Goal: Task Accomplishment & Management: Complete application form

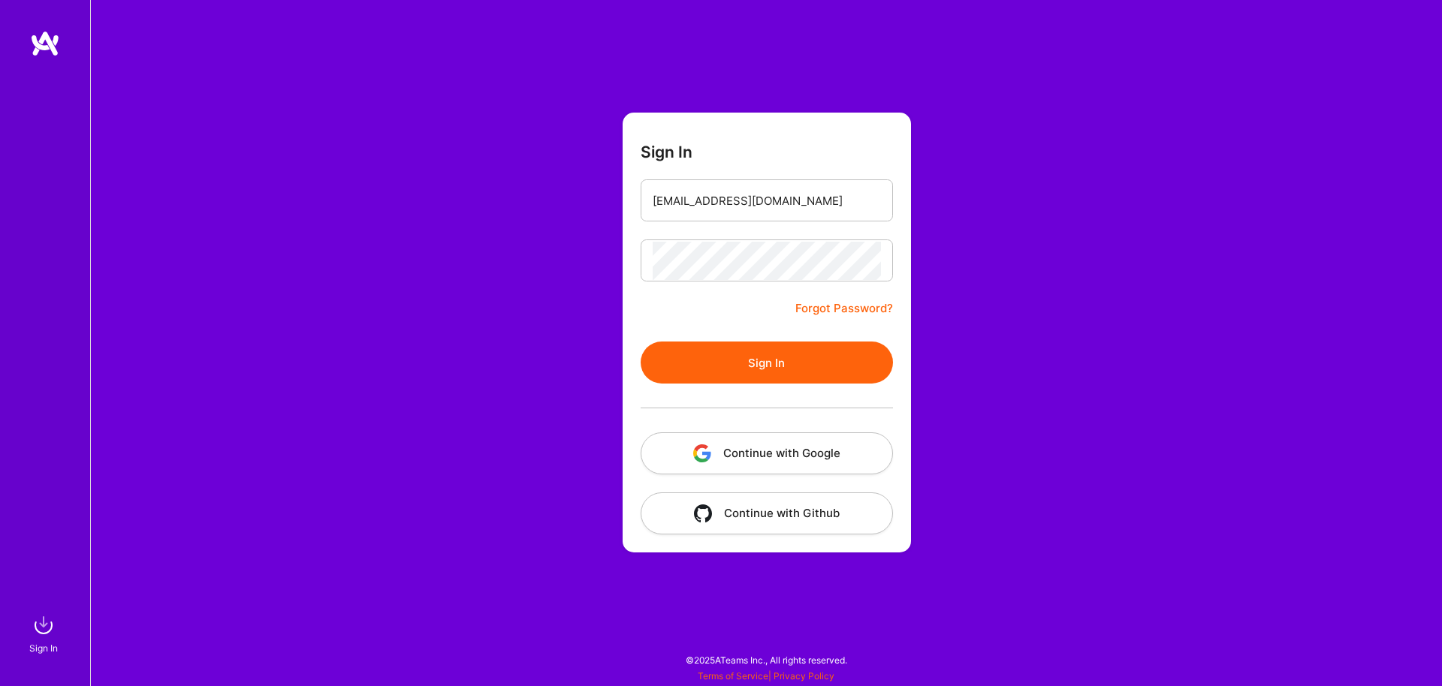
click at [757, 368] on button "Sign In" at bounding box center [767, 363] width 252 height 42
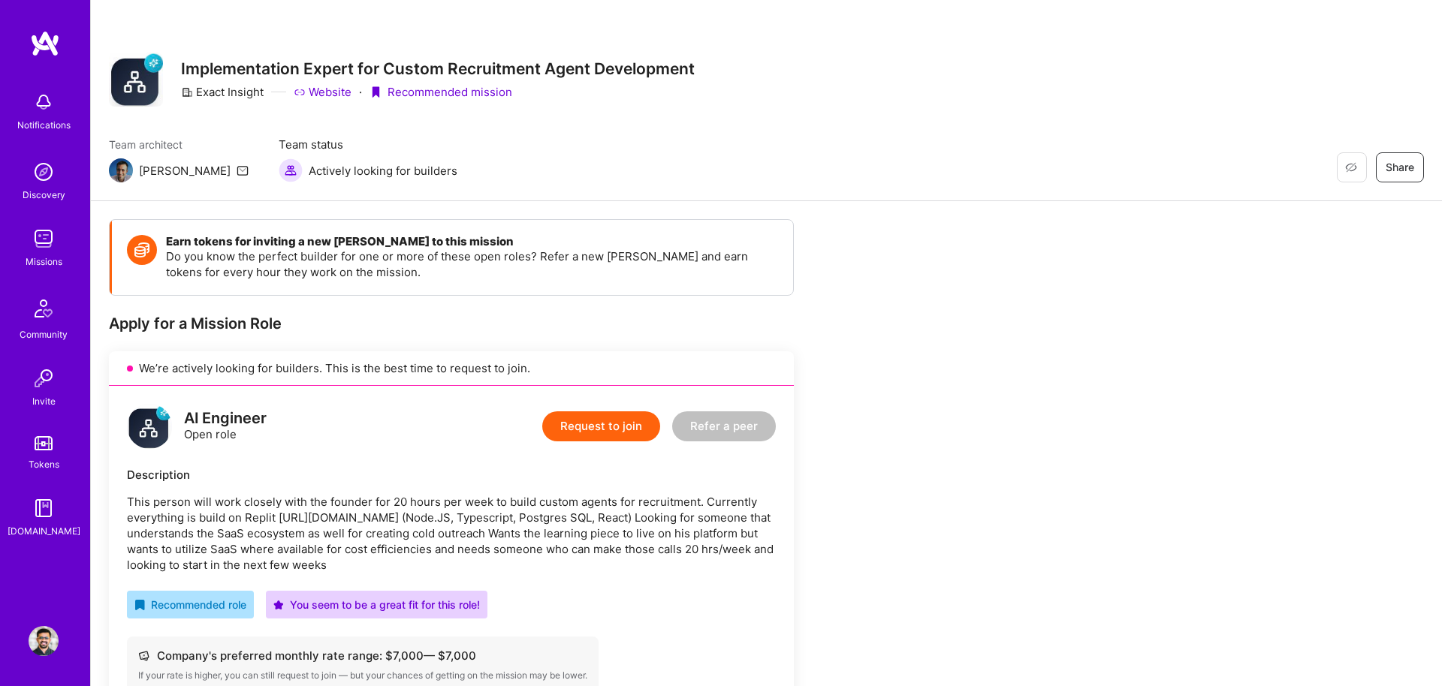
click at [595, 427] on button "Request to join" at bounding box center [601, 426] width 118 height 30
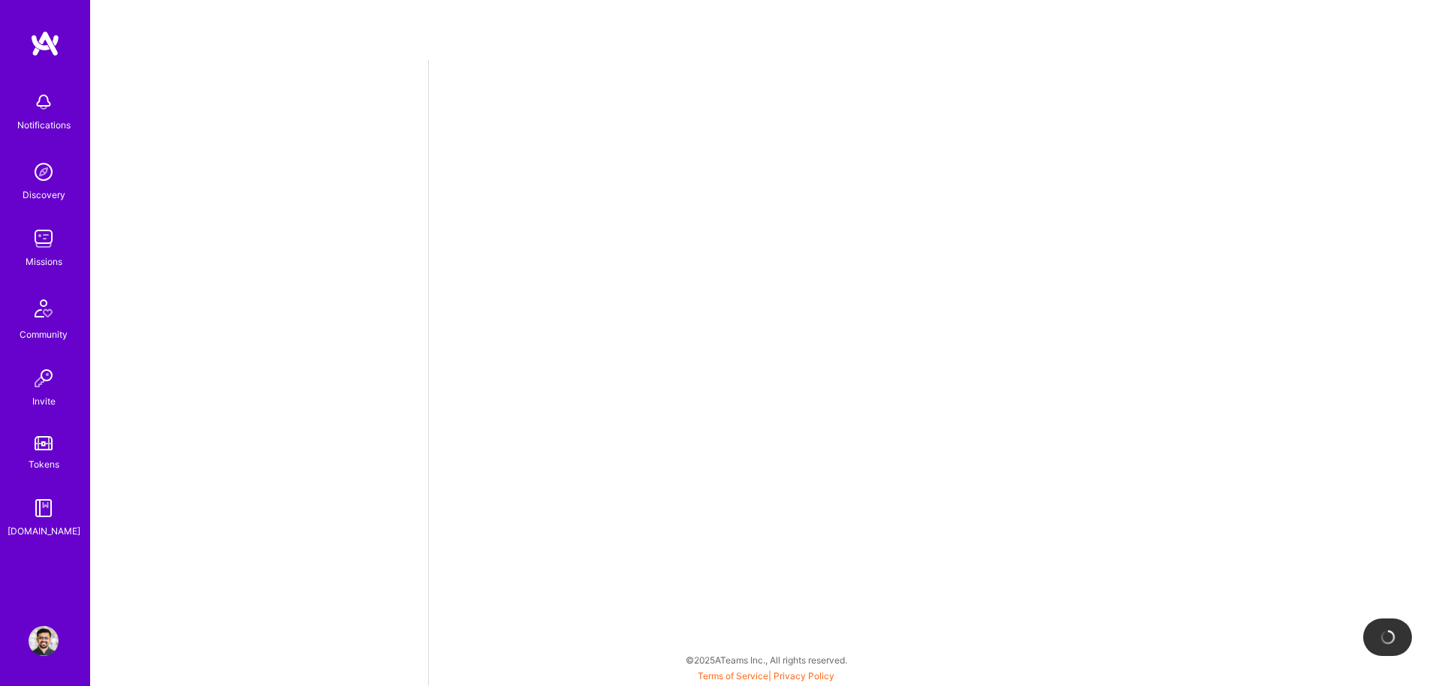
select select "CA"
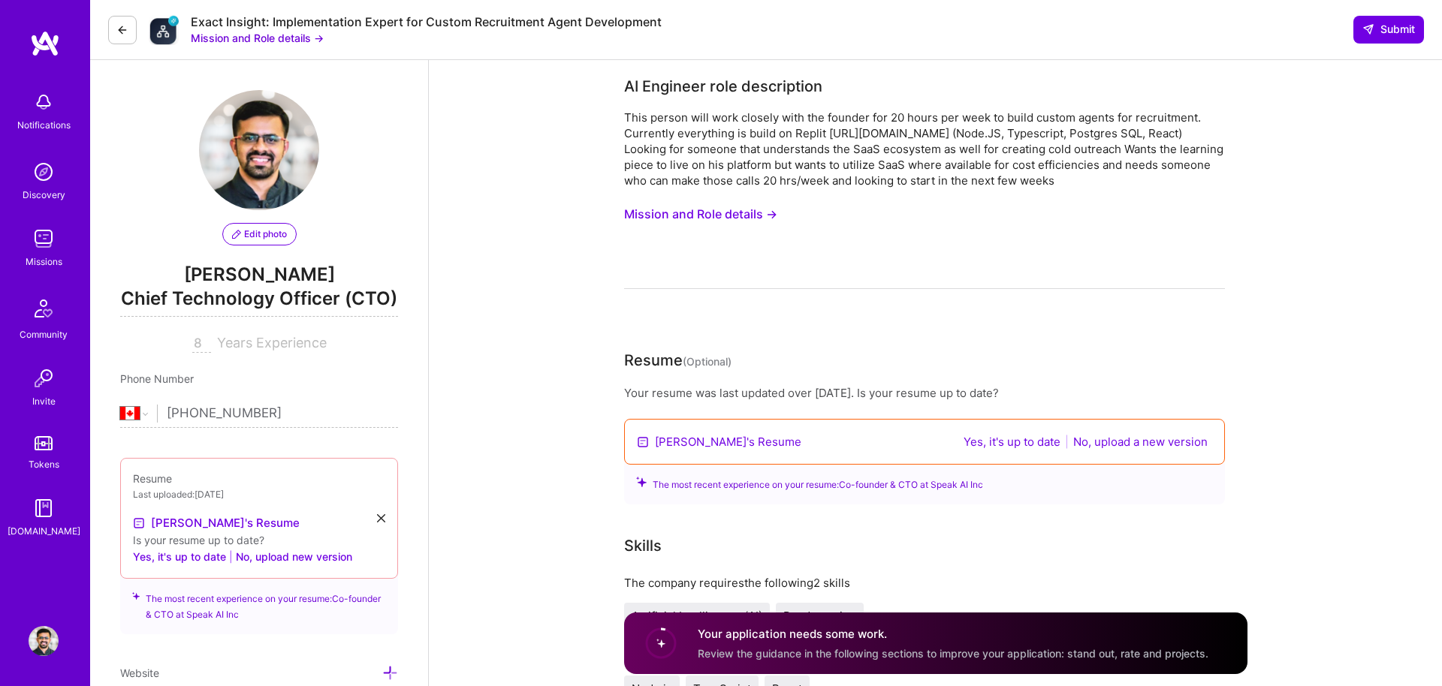
scroll to position [110, 0]
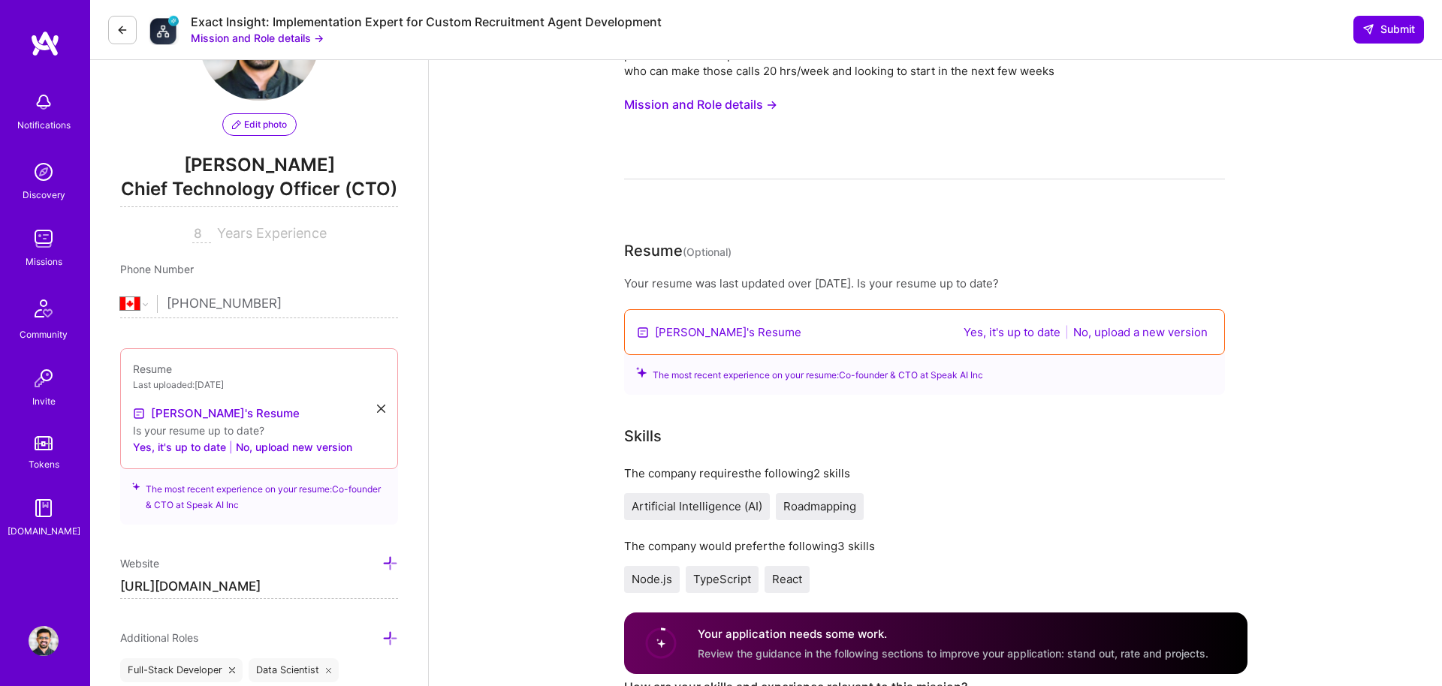
drag, startPoint x: 989, startPoint y: 330, endPoint x: 972, endPoint y: 340, distance: 19.8
click at [988, 330] on button "Yes, it's up to date" at bounding box center [1012, 332] width 106 height 17
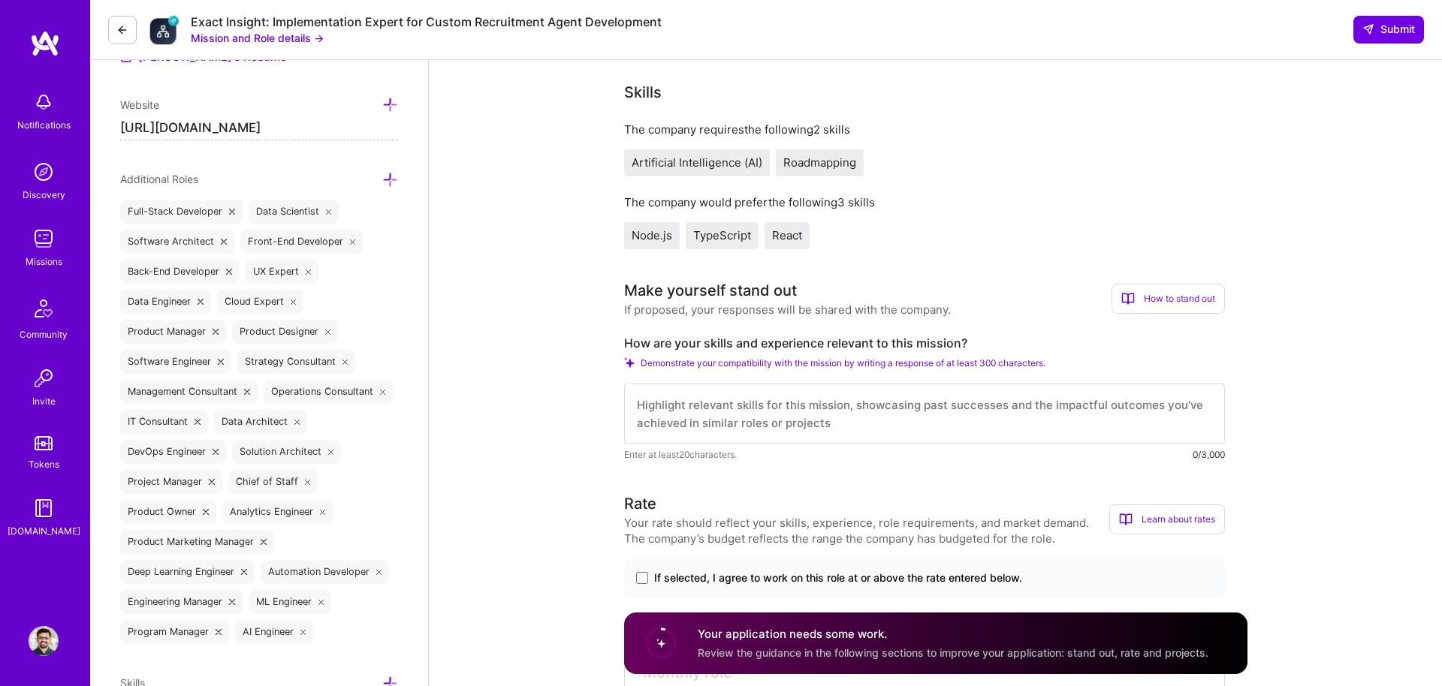
scroll to position [483, 0]
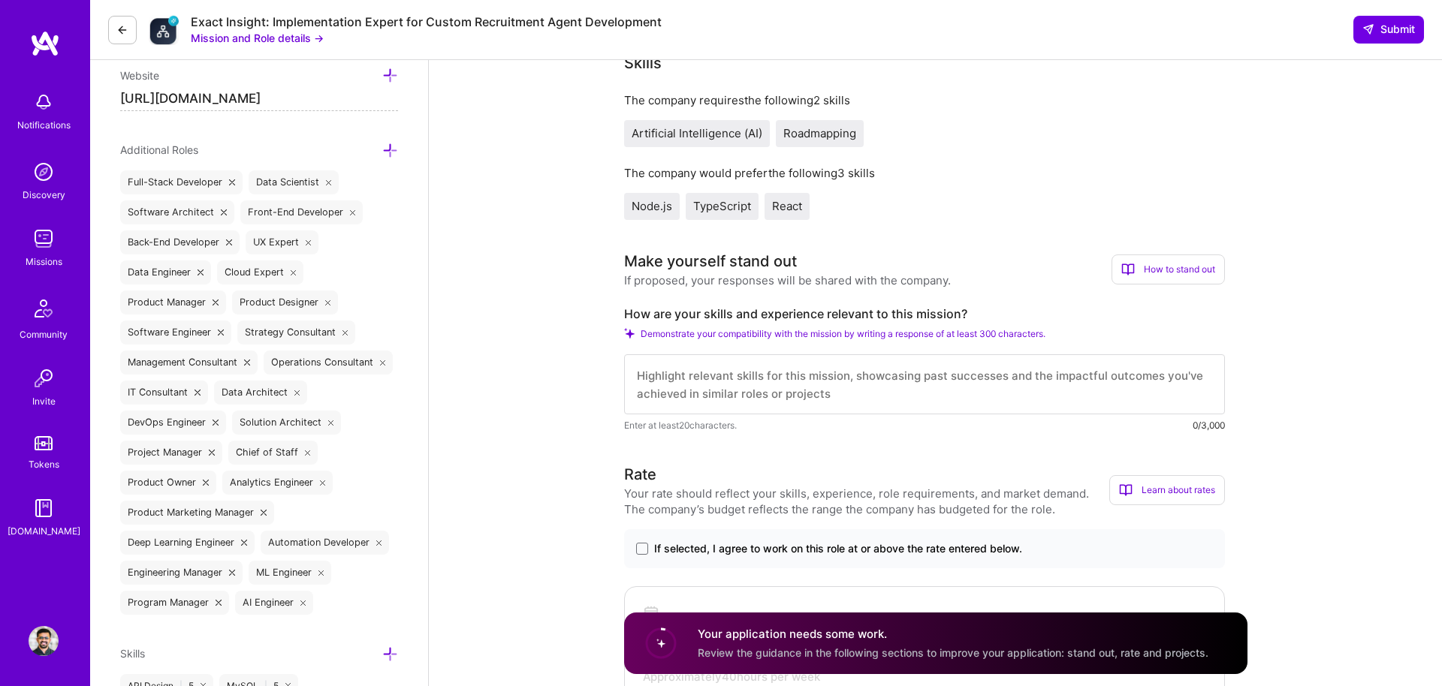
click at [701, 399] on textarea at bounding box center [924, 384] width 601 height 60
click at [641, 556] on div "If selected, I agree to work on this role at or above the rate entered below." at bounding box center [924, 548] width 601 height 39
click at [640, 552] on span at bounding box center [642, 549] width 12 height 12
click at [0, 0] on input "If selected, I agree to work on this role at or above the rate entered below." at bounding box center [0, 0] width 0 height 0
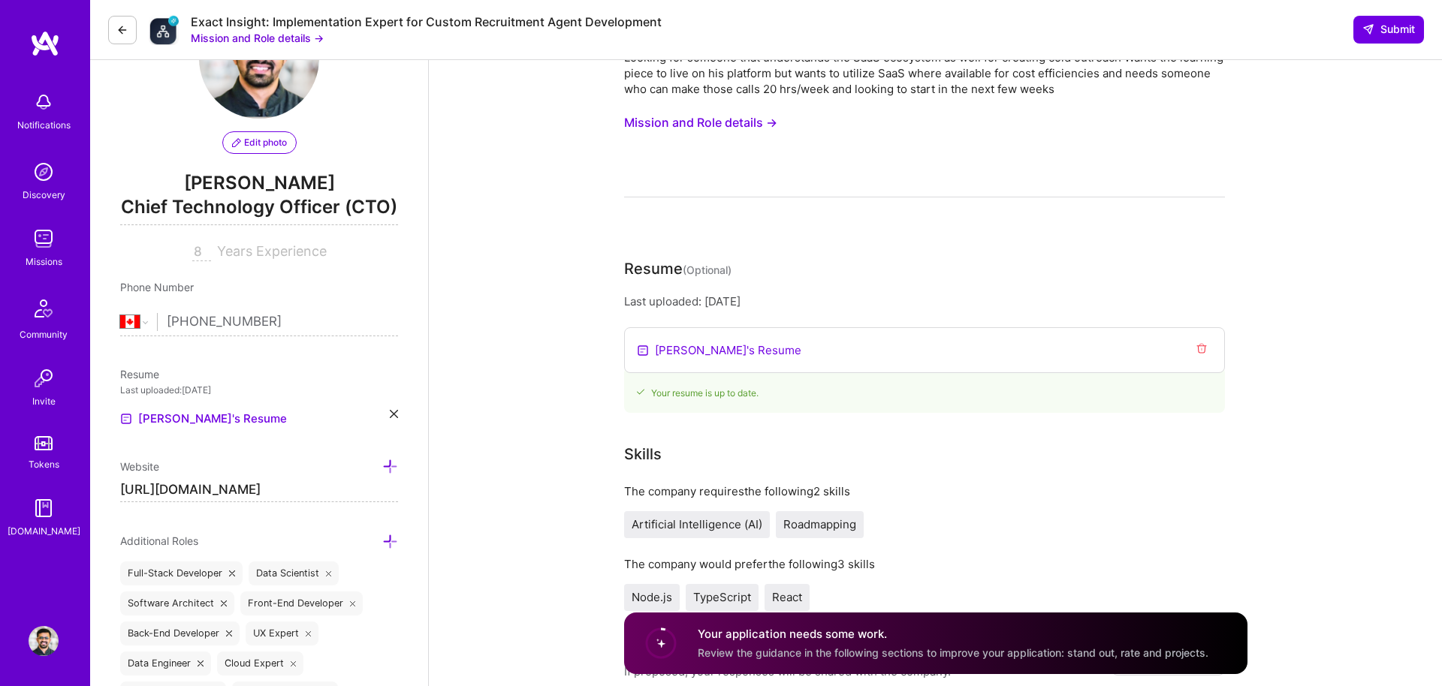
scroll to position [0, 0]
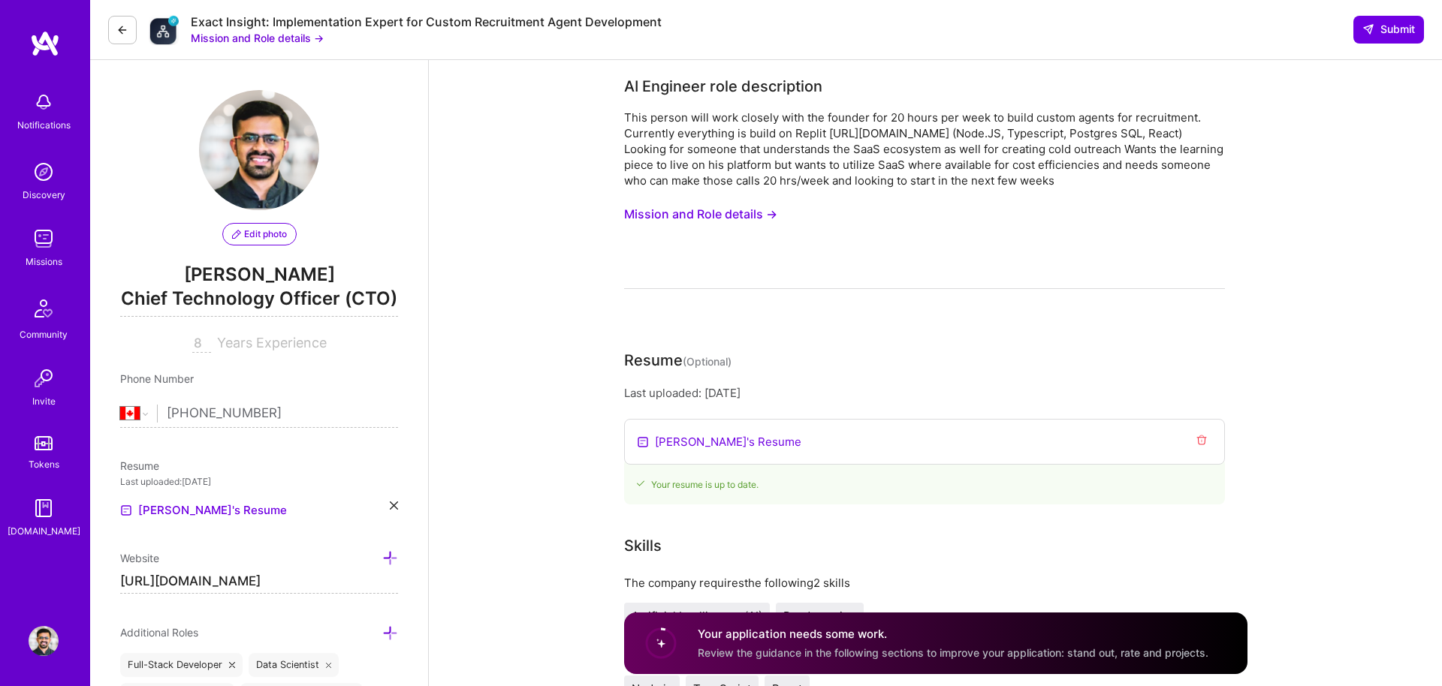
click at [128, 32] on icon at bounding box center [122, 30] width 12 height 12
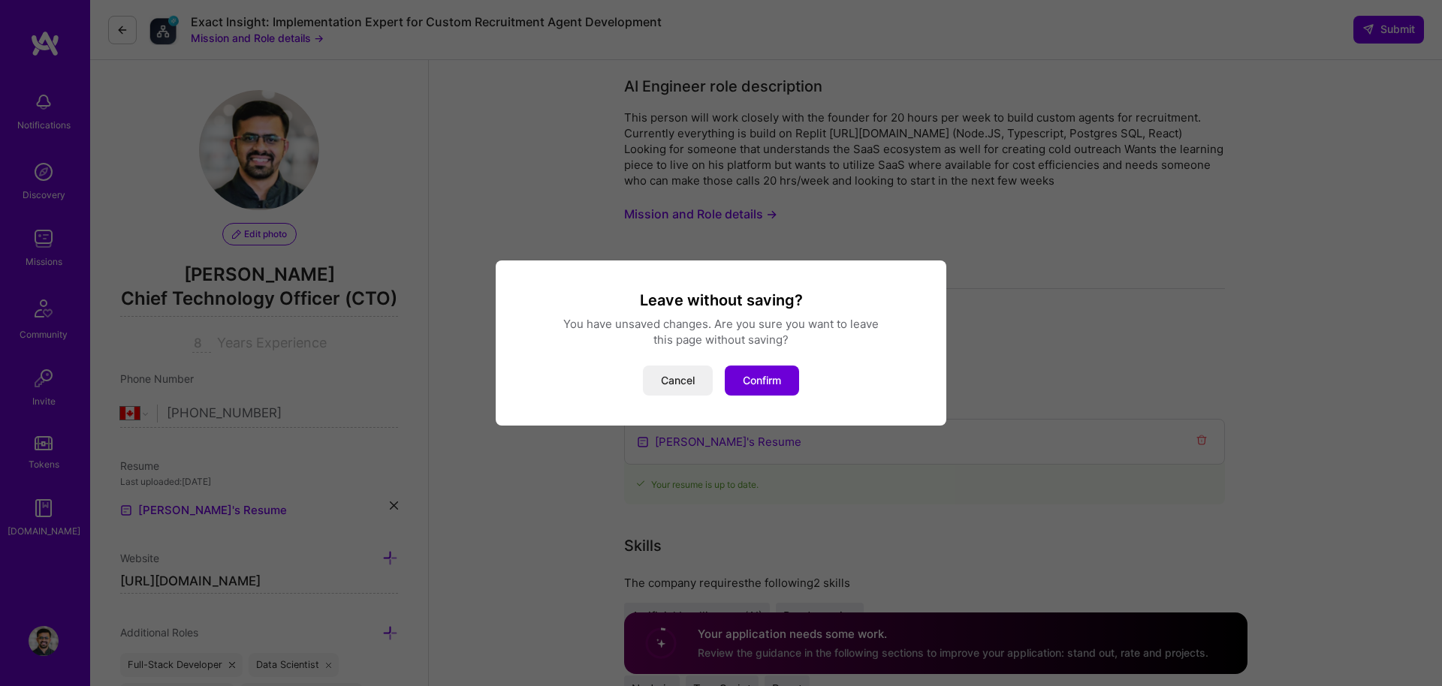
click at [685, 378] on button "Cancel" at bounding box center [678, 381] width 70 height 30
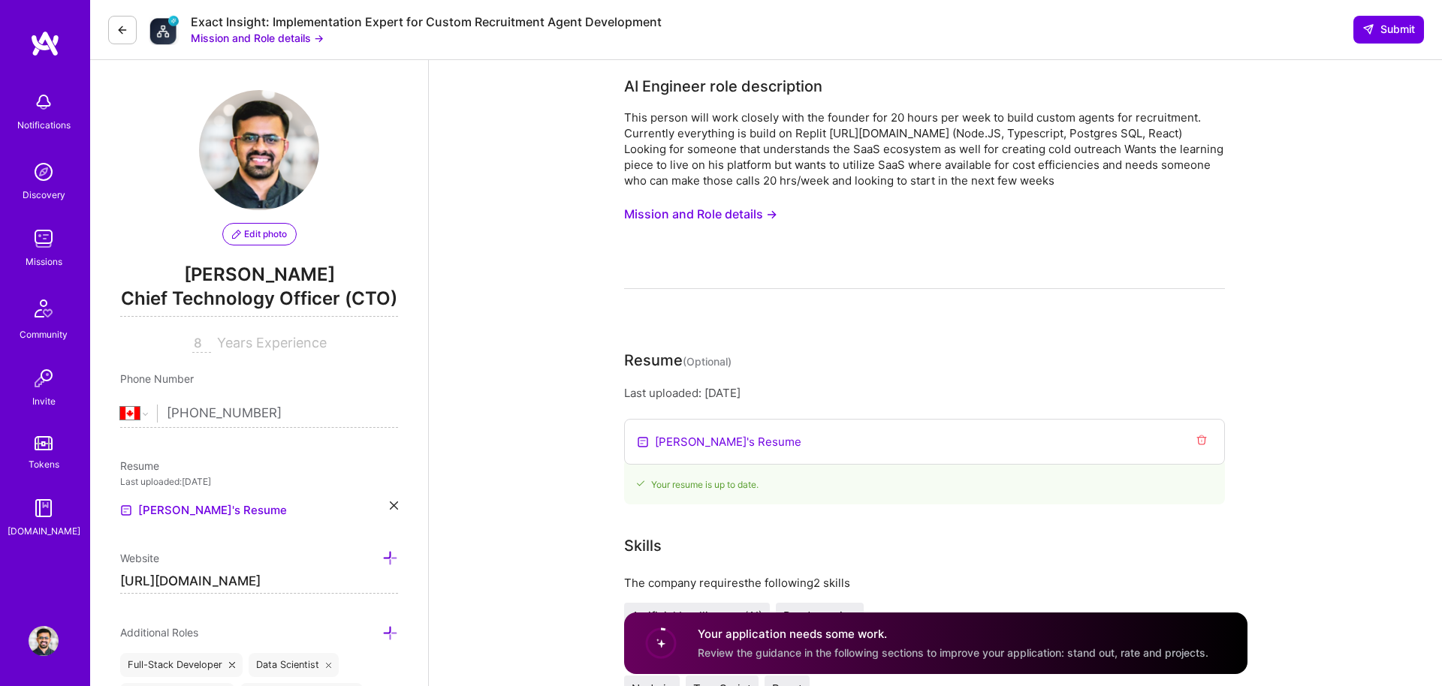
click at [125, 27] on icon at bounding box center [122, 30] width 12 height 12
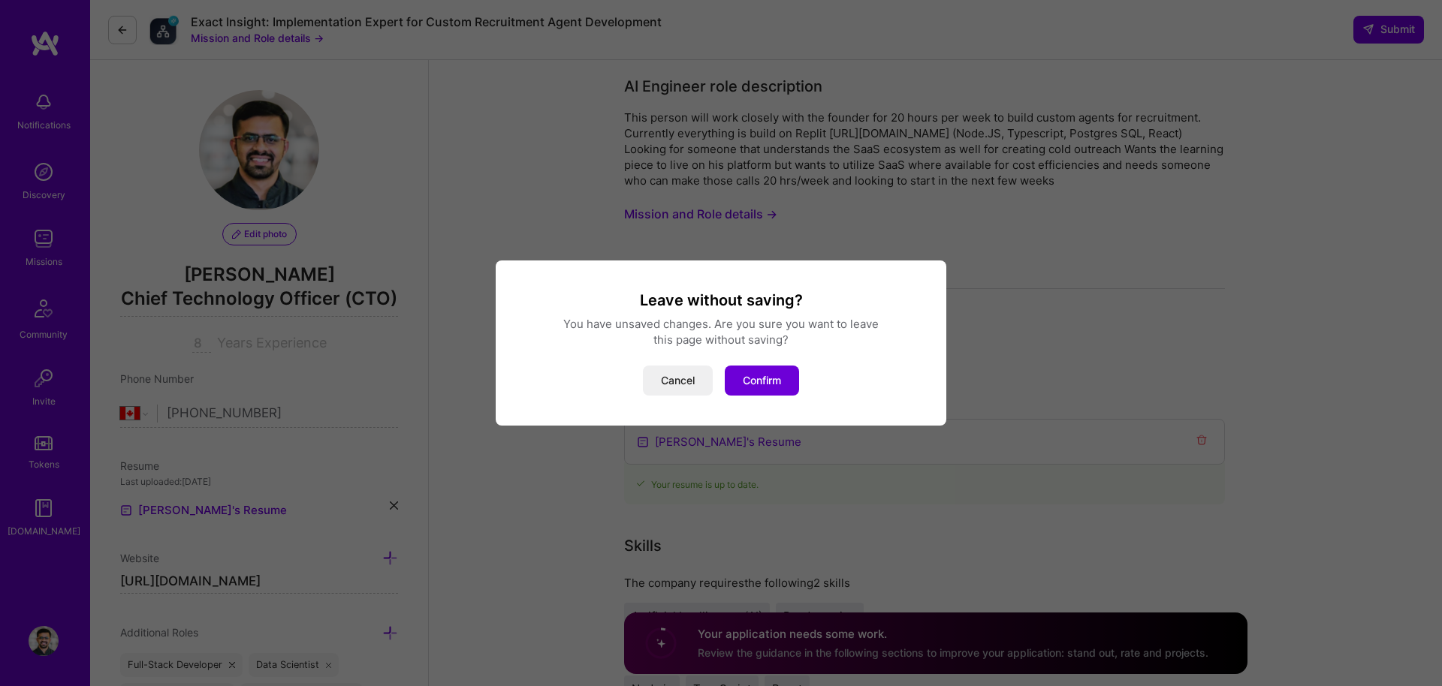
click at [740, 399] on div "Leave without saving? You have unsaved changes. Are you sure you want to leave …" at bounding box center [721, 343] width 451 height 165
click at [749, 378] on button "Confirm" at bounding box center [762, 381] width 74 height 30
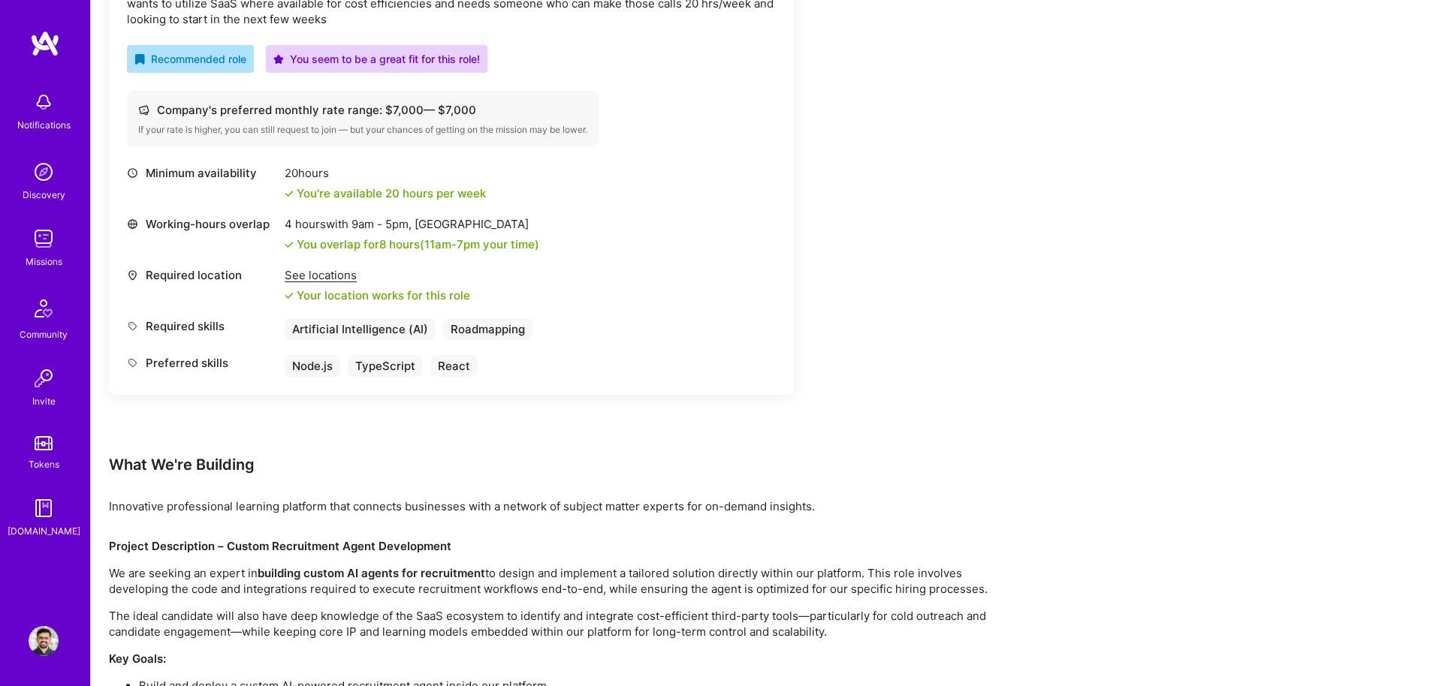
scroll to position [399, 0]
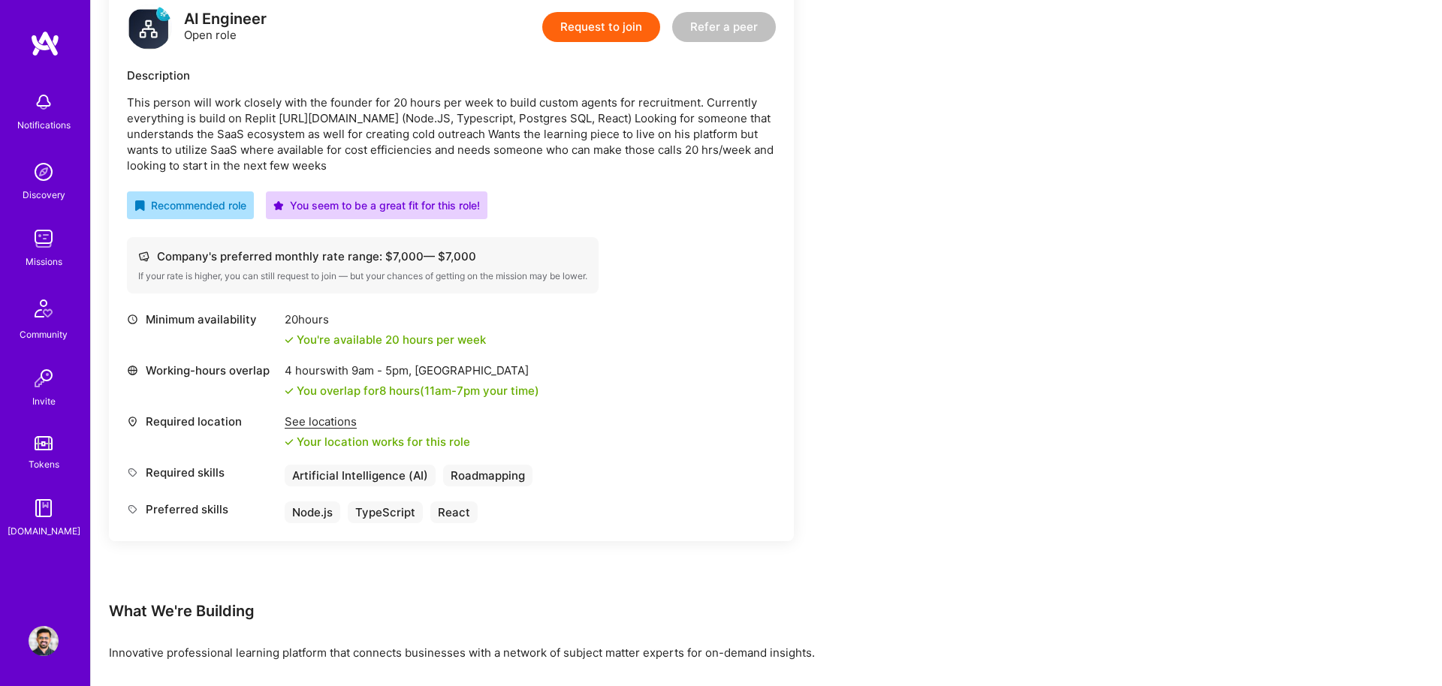
click at [610, 38] on button "Request to join" at bounding box center [601, 27] width 118 height 30
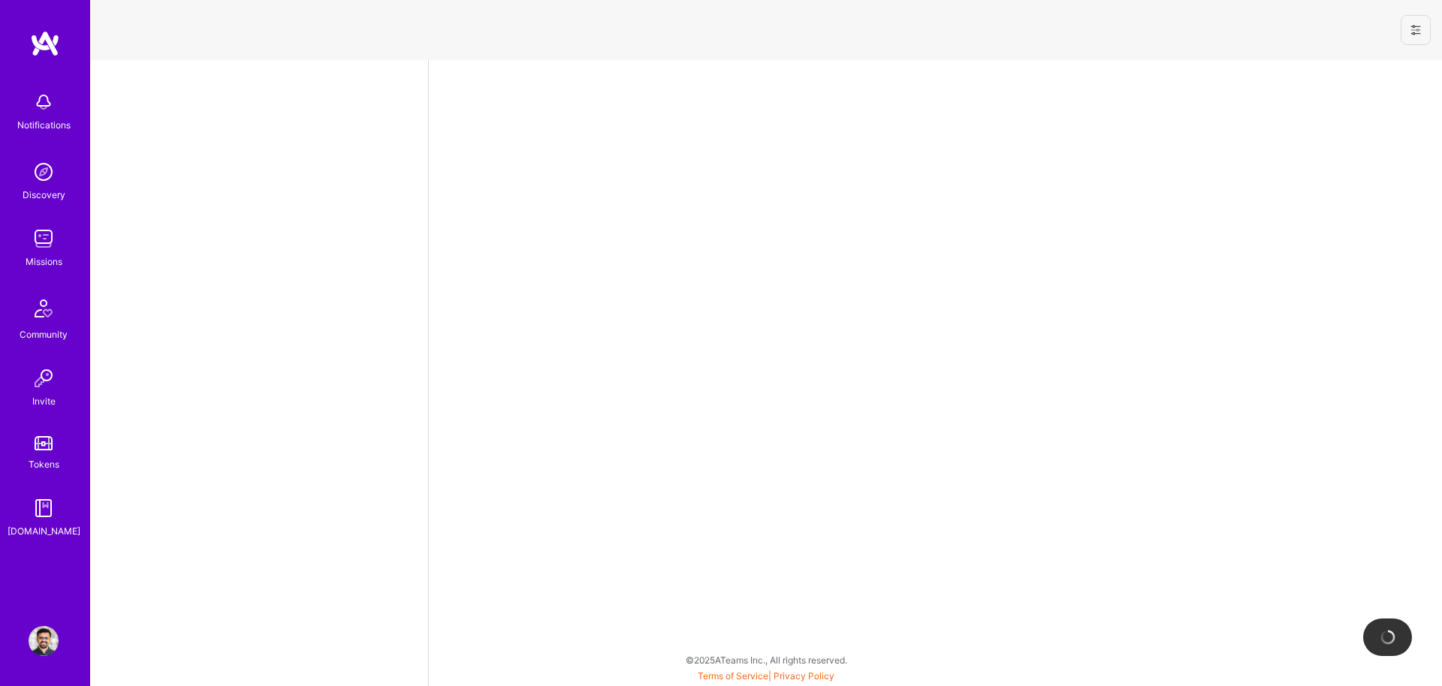
select select "CA"
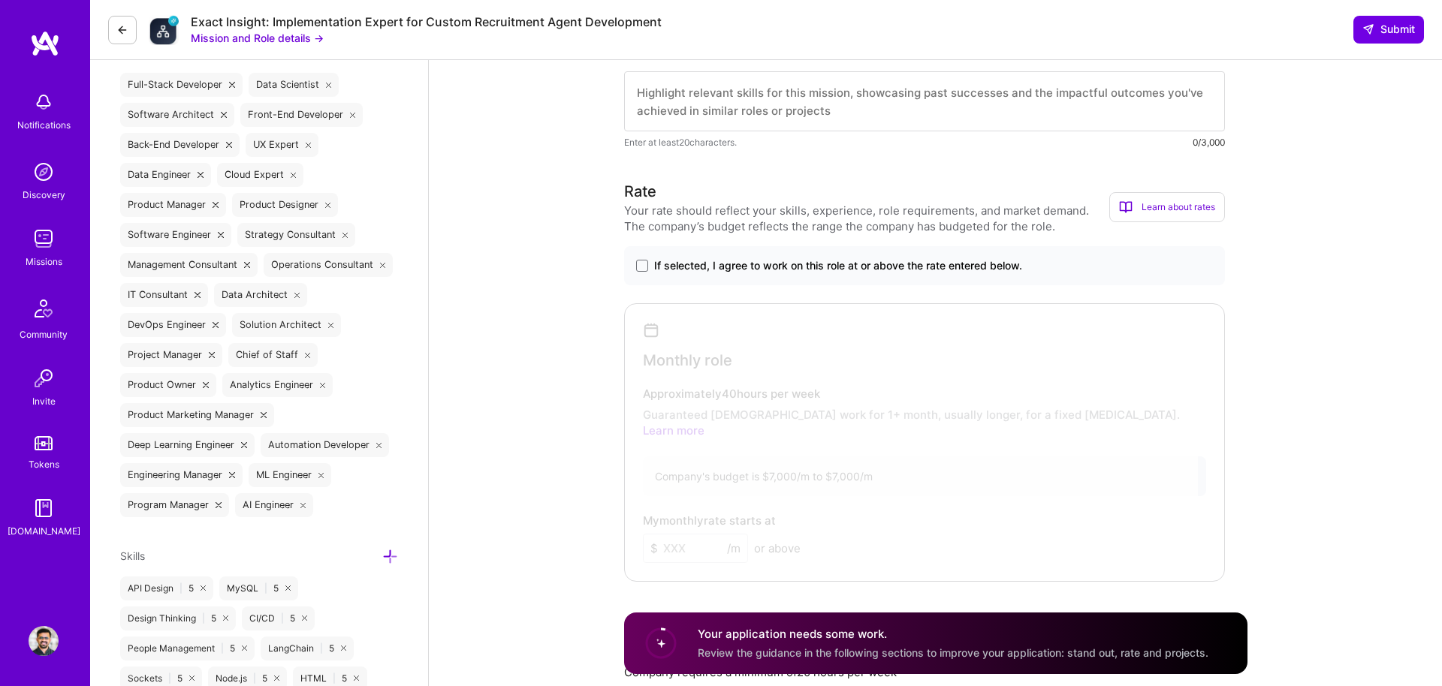
scroll to position [582, 0]
click at [637, 264] on span at bounding box center [642, 264] width 12 height 12
click at [0, 0] on input "If selected, I agree to work on this role at or above the rate entered below." at bounding box center [0, 0] width 0 height 0
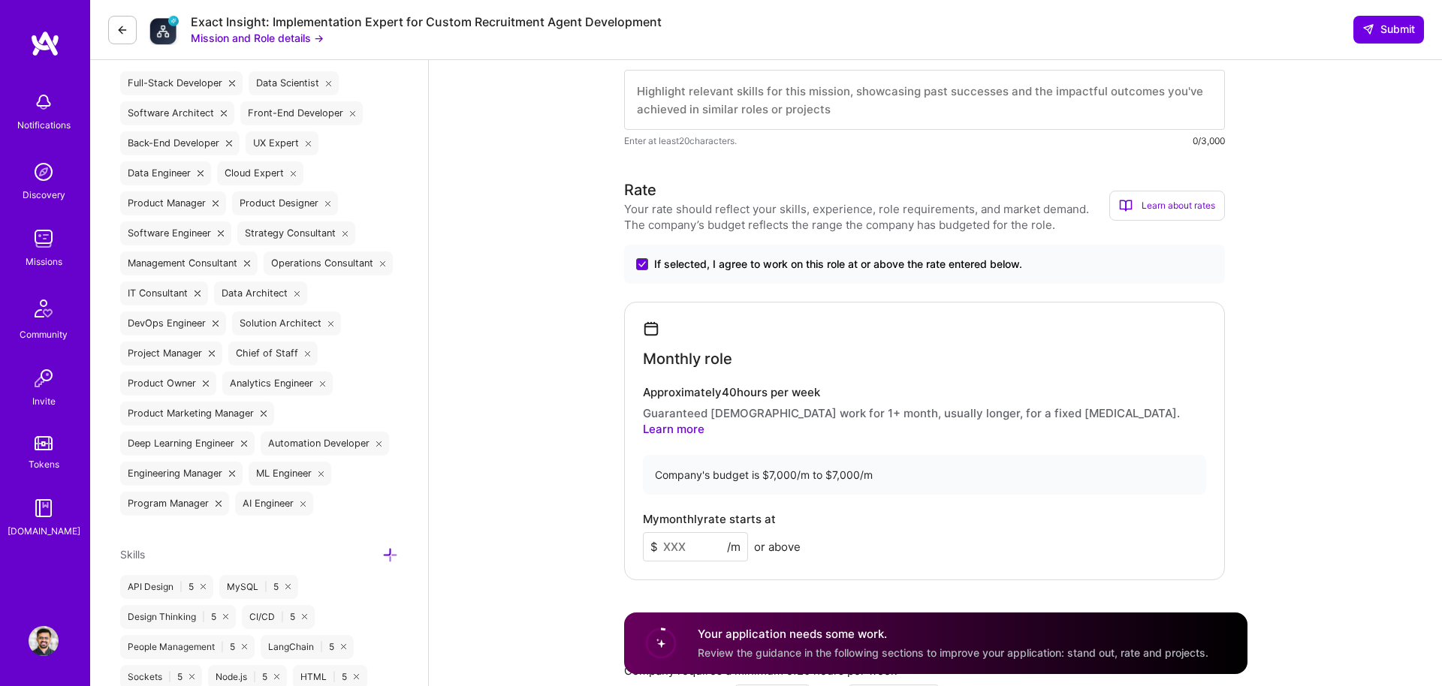
scroll to position [583, 0]
click at [637, 264] on span at bounding box center [642, 264] width 12 height 12
click at [0, 0] on input "If selected, I agree to work on this role at or above the rate entered below." at bounding box center [0, 0] width 0 height 0
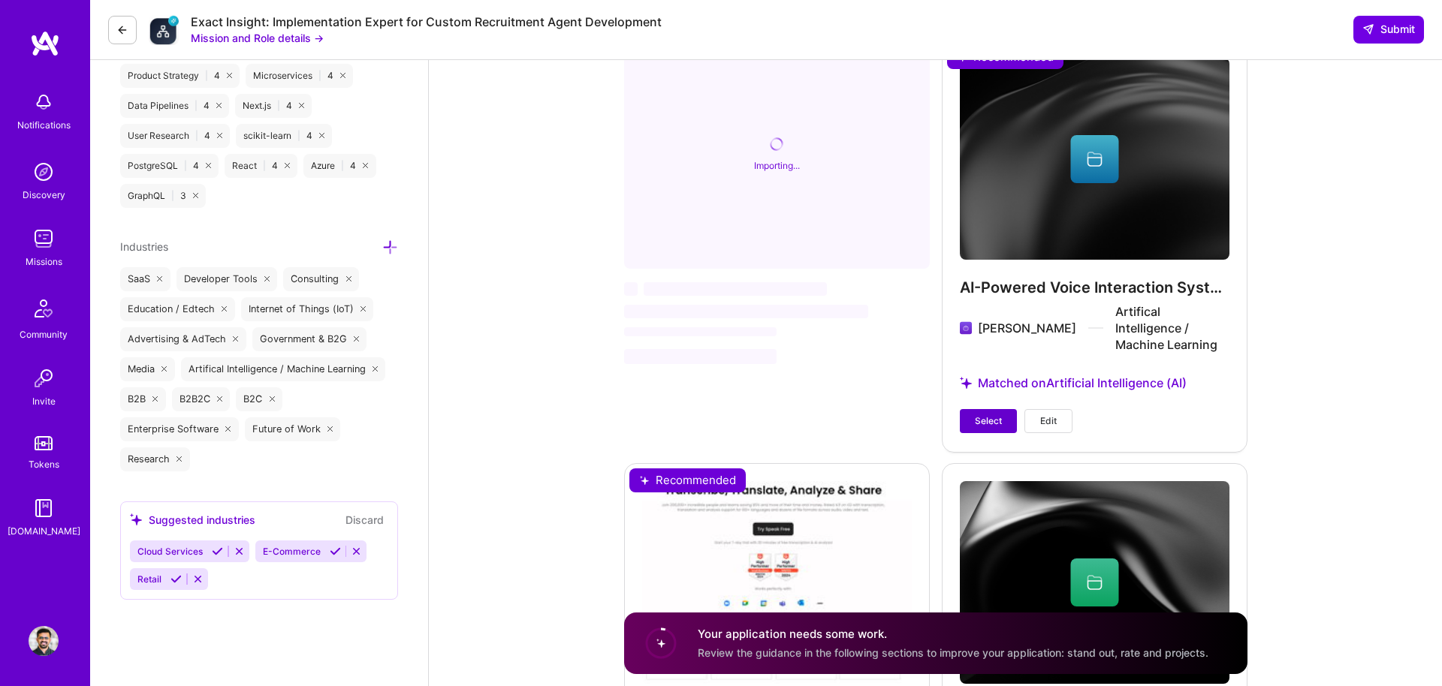
scroll to position [1755, 0]
click at [979, 414] on span "Select" at bounding box center [988, 421] width 27 height 14
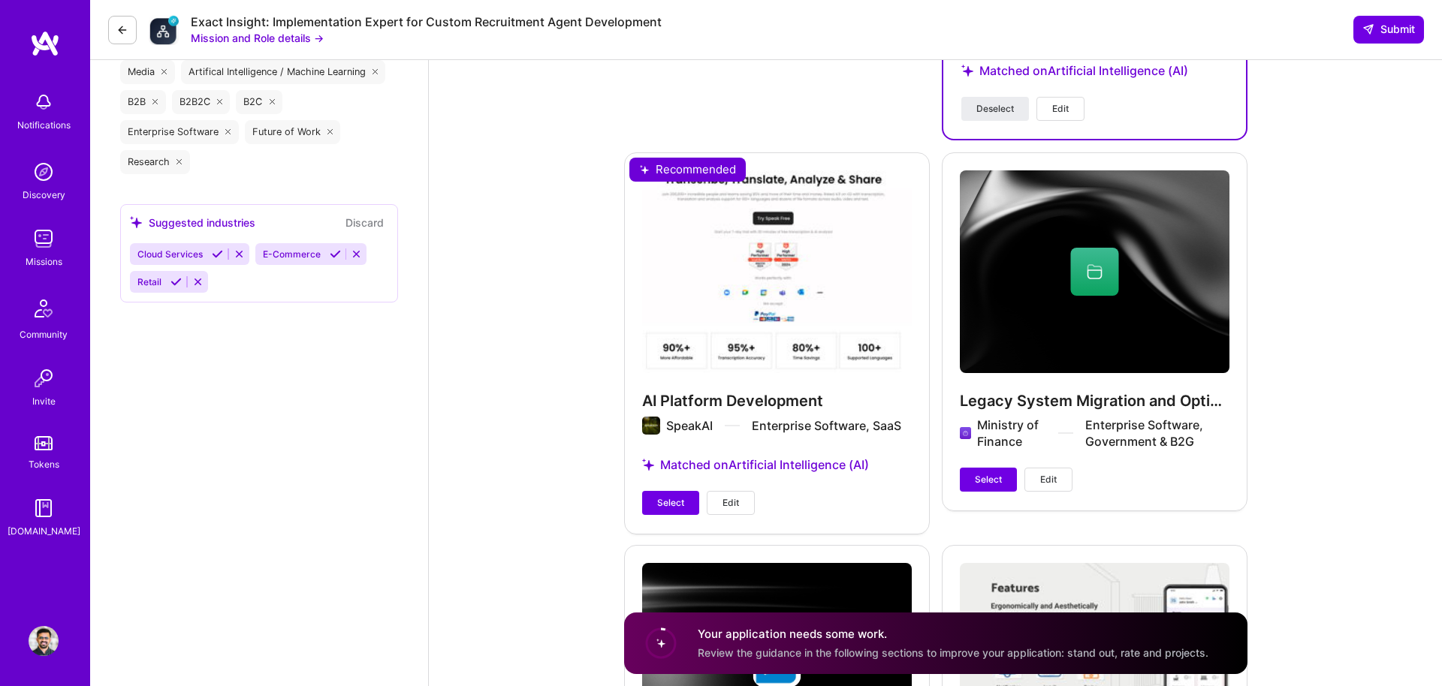
scroll to position [2087, 0]
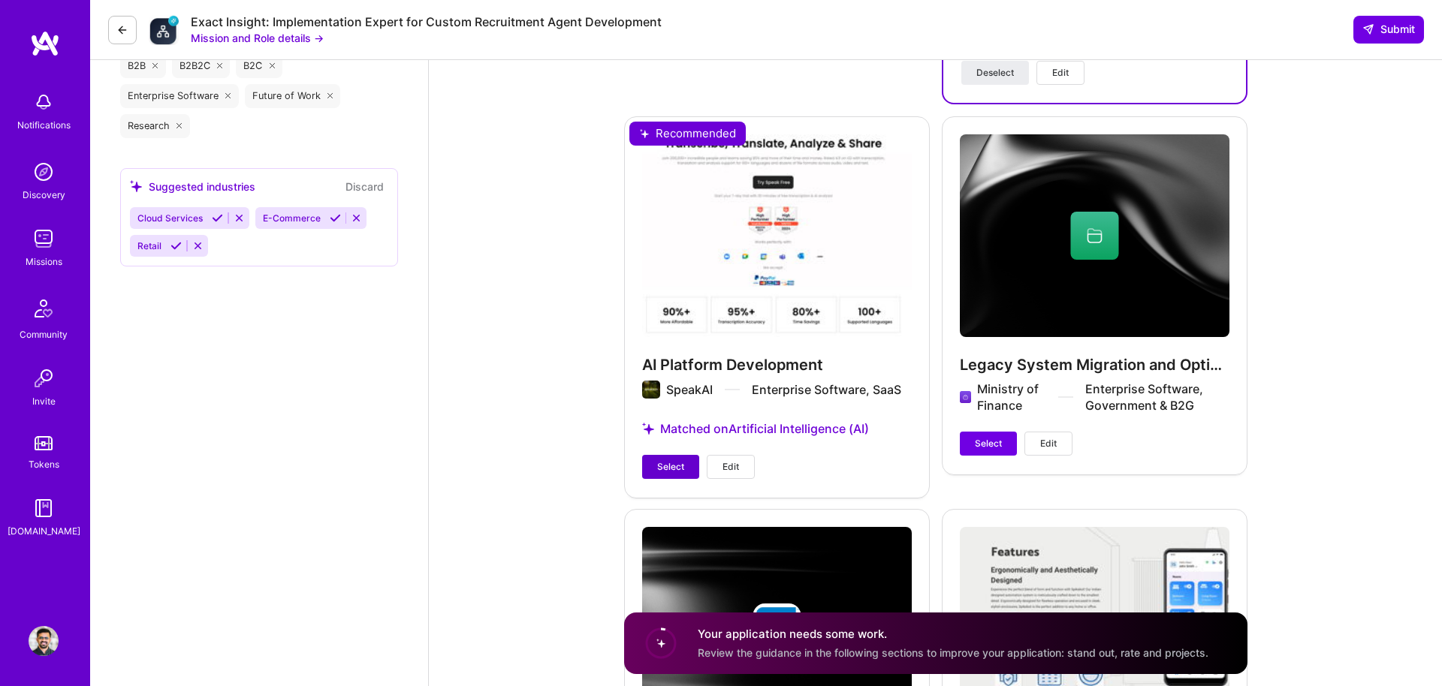
drag, startPoint x: 673, startPoint y: 430, endPoint x: 847, endPoint y: 421, distance: 174.4
click at [673, 460] on span "Select" at bounding box center [670, 467] width 27 height 14
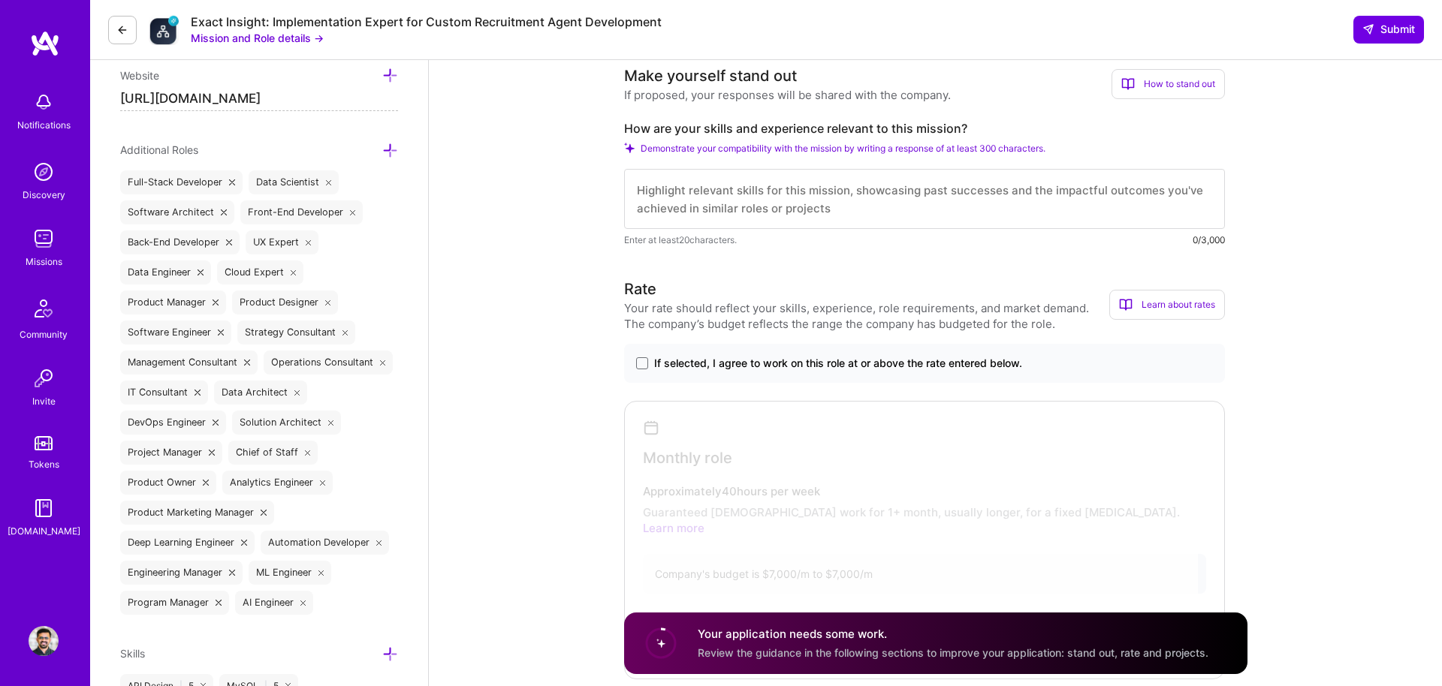
scroll to position [402, 0]
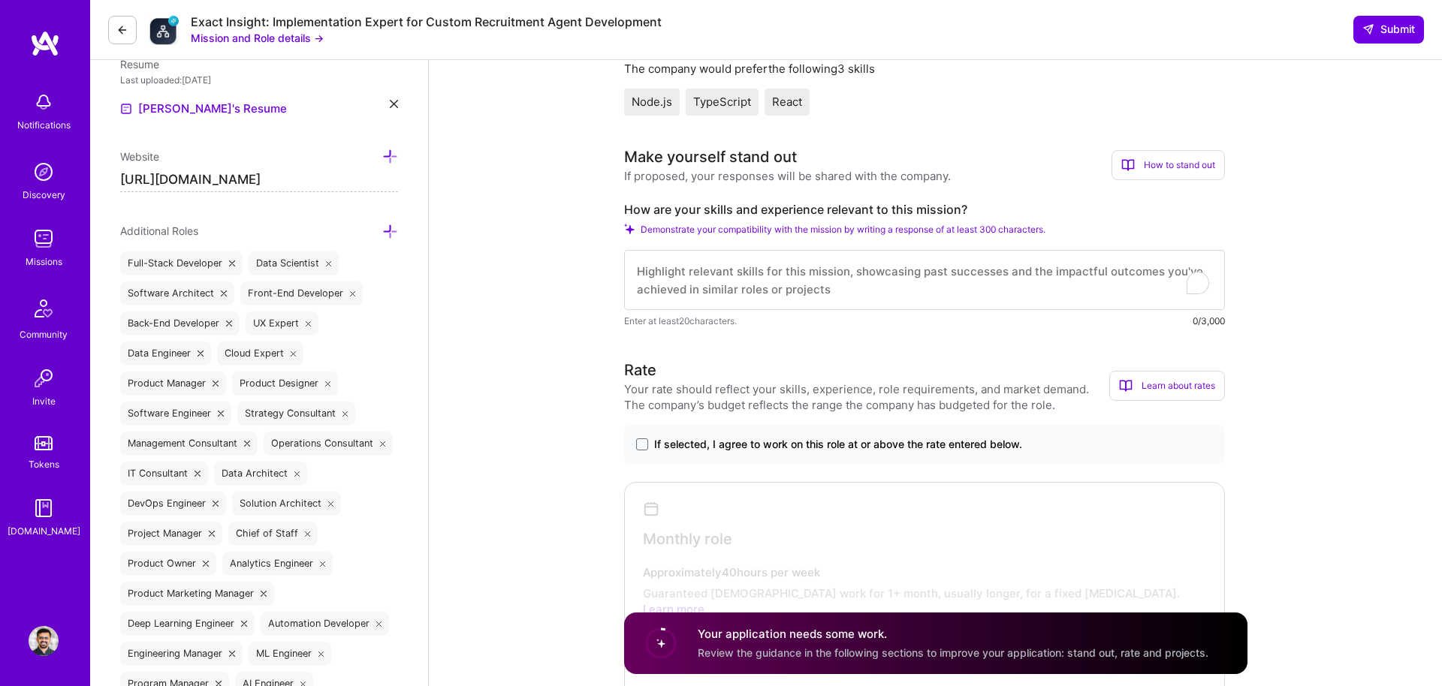
click at [698, 279] on textarea "To enrich screen reader interactions, please activate Accessibility in Grammarl…" at bounding box center [924, 280] width 601 height 60
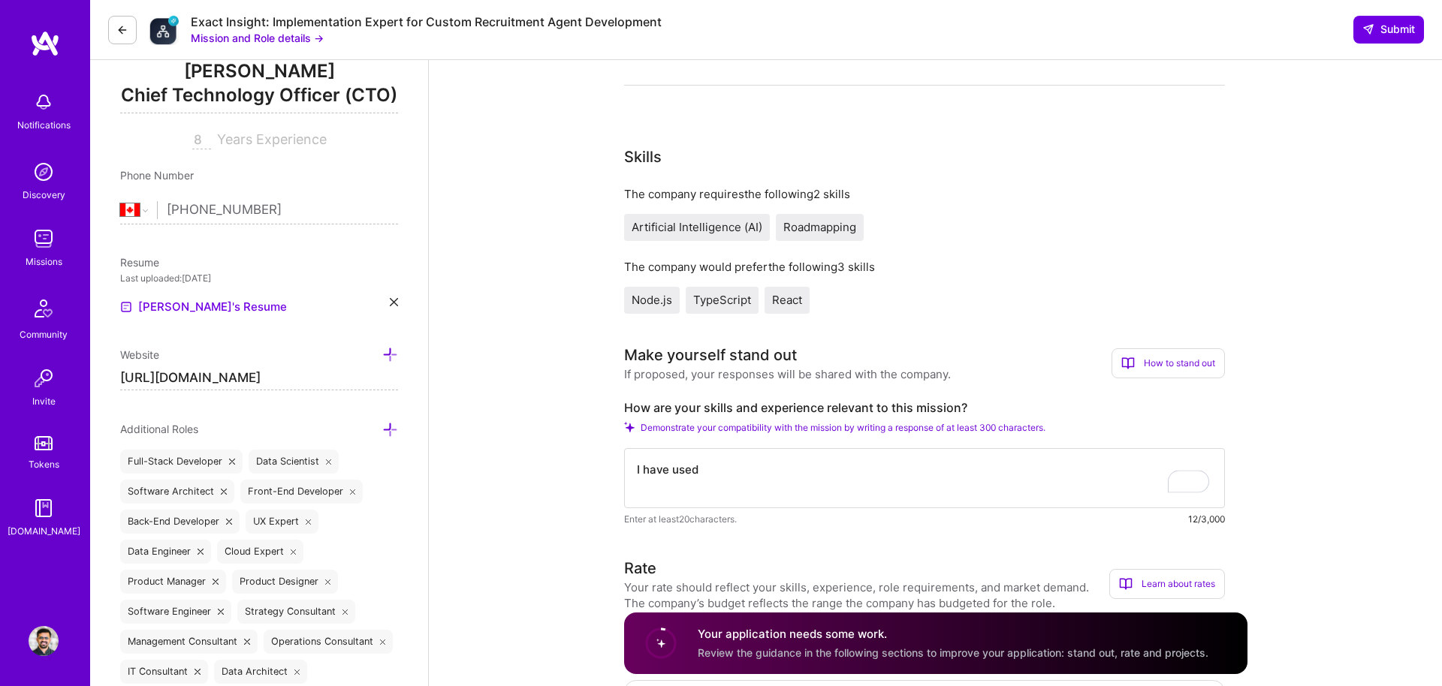
scroll to position [206, 0]
click at [867, 469] on textarea "I have used Loveable and Replit a" at bounding box center [924, 476] width 601 height 60
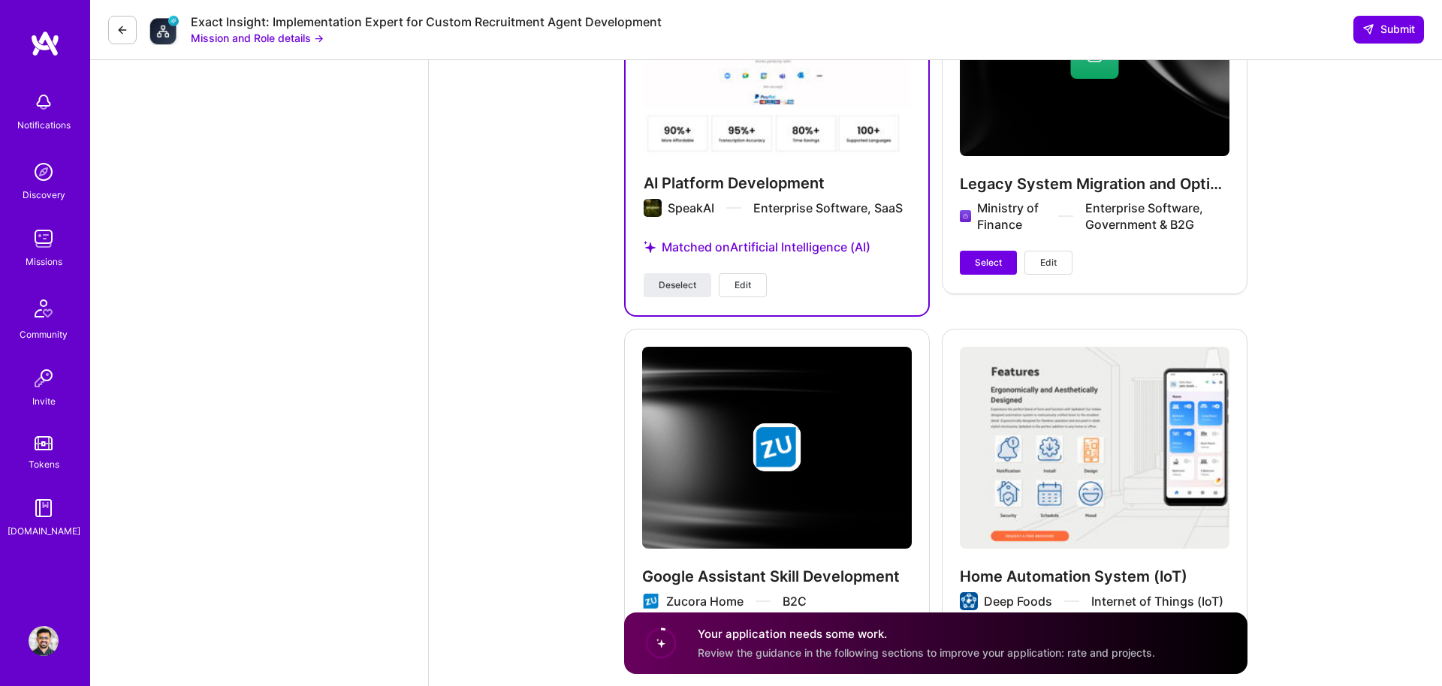
scroll to position [2355, 0]
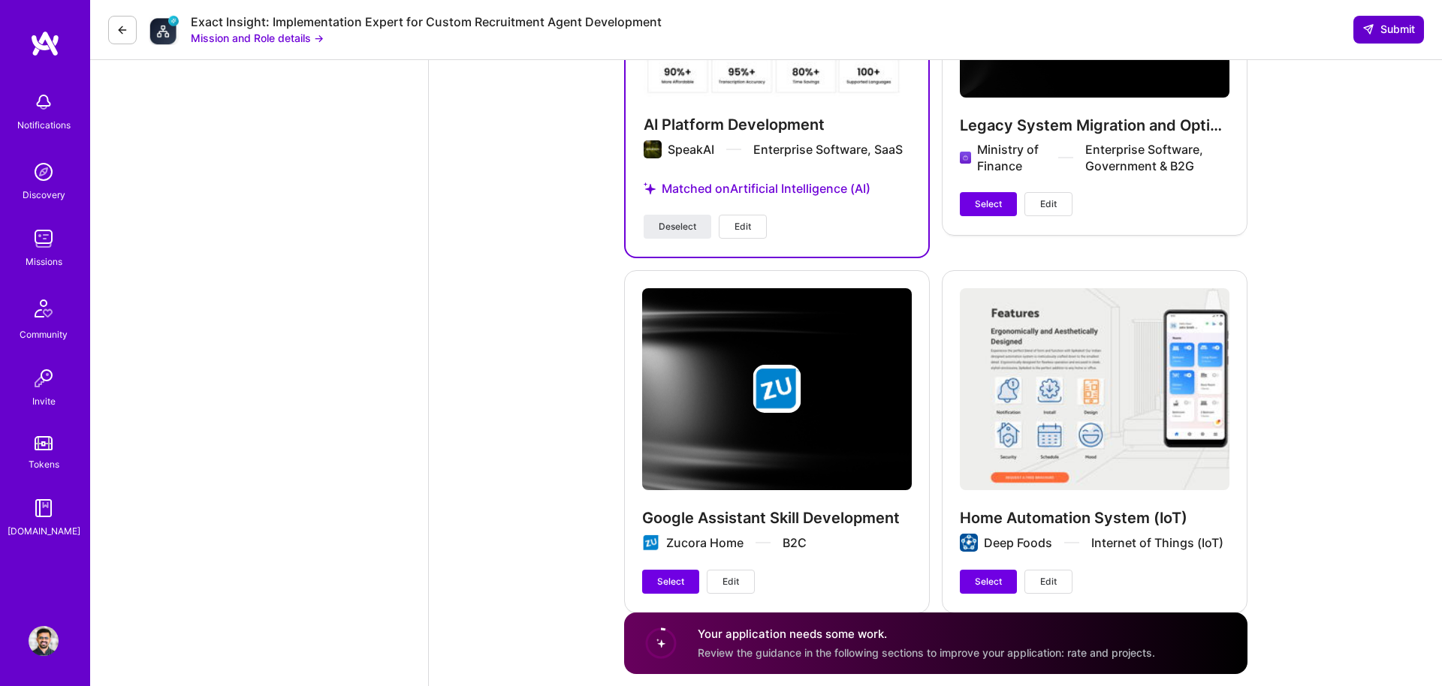
type textarea "I have used Loveable and Replit to integrate and convert to the main codebase u…"
click at [1379, 32] on span "Submit" at bounding box center [1388, 29] width 53 height 15
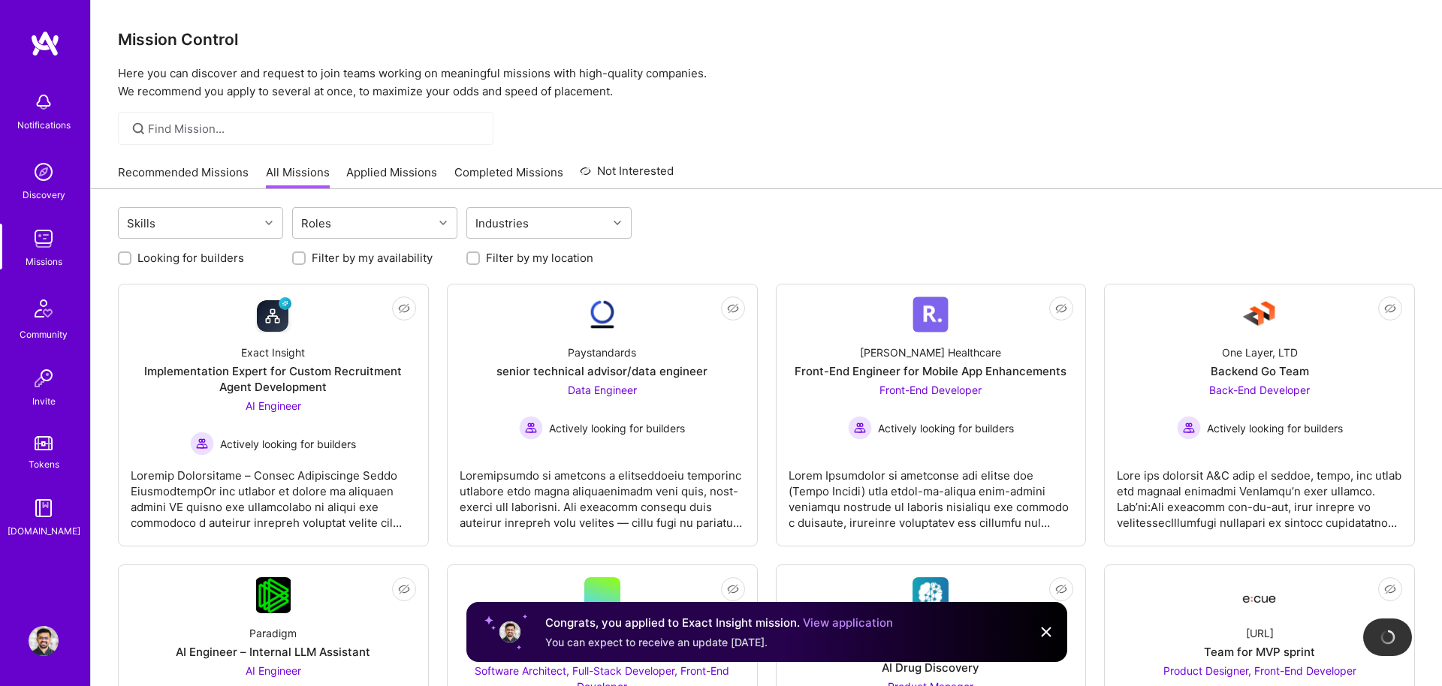
click at [812, 619] on link "View application" at bounding box center [848, 623] width 90 height 14
